Goal: Information Seeking & Learning: Learn about a topic

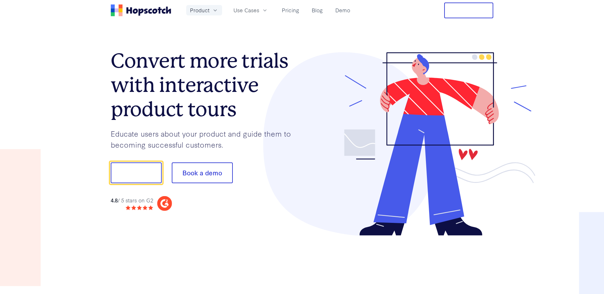
click at [215, 11] on icon "button" at bounding box center [215, 10] width 6 height 6
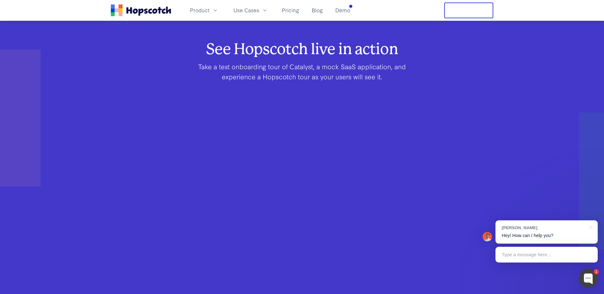
scroll to position [374, 0]
click at [354, 11] on nav "Product Use Cases Pricing Blog Demo Free Trial" at bounding box center [302, 11] width 382 height 16
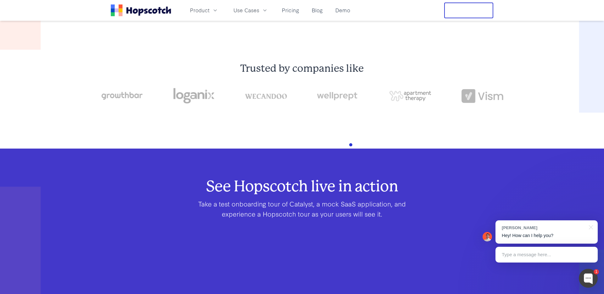
scroll to position [0, 0]
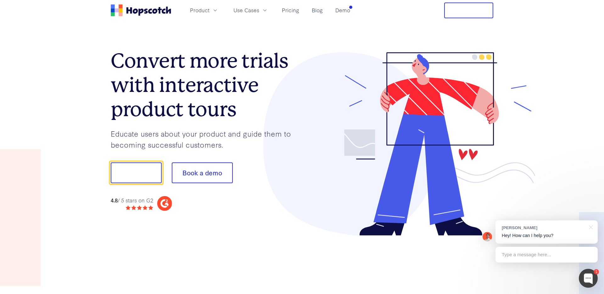
click at [355, 9] on nav "Product Use Cases Pricing Blog Demo Free Trial" at bounding box center [302, 11] width 382 height 16
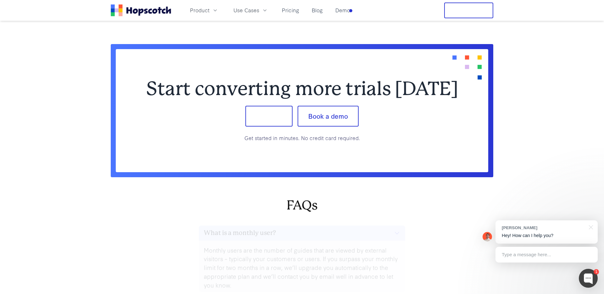
scroll to position [2596, 0]
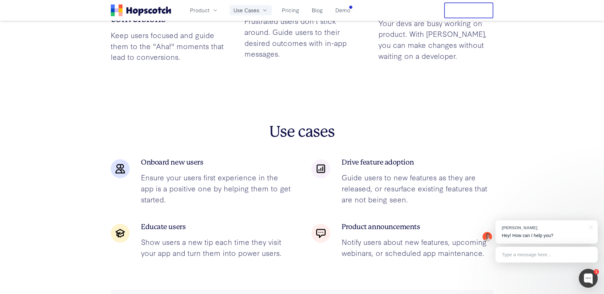
click at [254, 12] on span "Use Cases" at bounding box center [246, 10] width 26 height 8
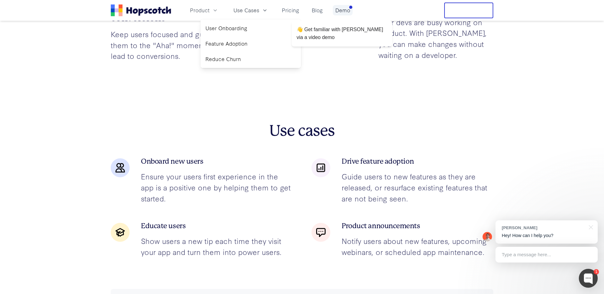
click at [340, 11] on link "Demo" at bounding box center [343, 10] width 20 height 10
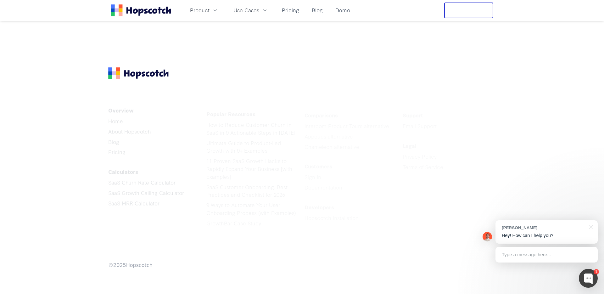
scroll to position [1022, 0]
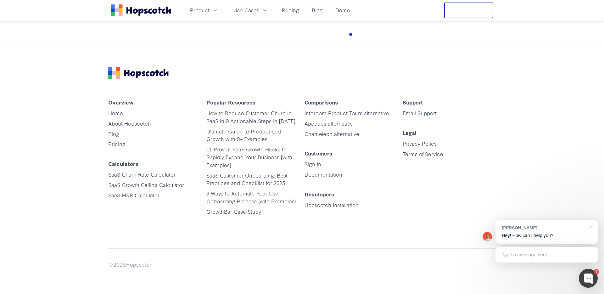
click at [316, 177] on link "Documentation" at bounding box center [323, 173] width 38 height 7
